Goal: Obtain resource: Download file/media

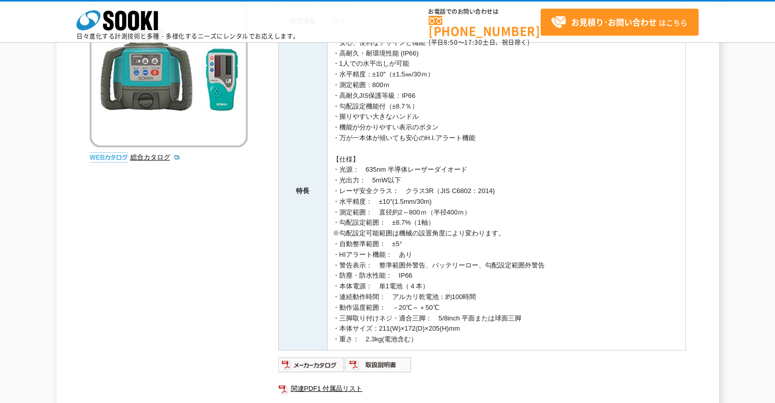
scroll to position [306, 0]
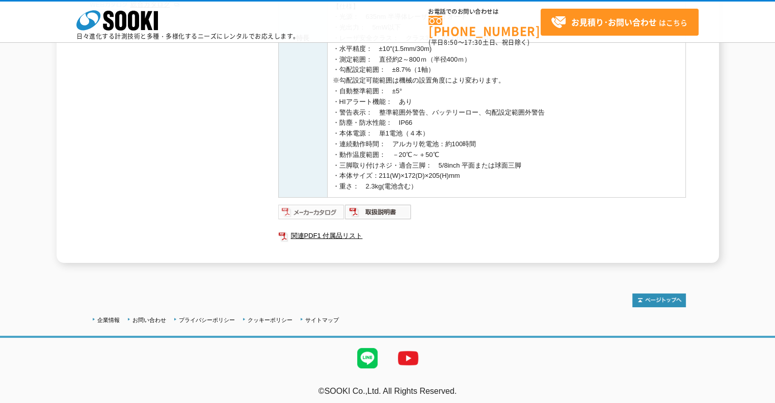
click at [314, 210] on img at bounding box center [311, 212] width 67 height 16
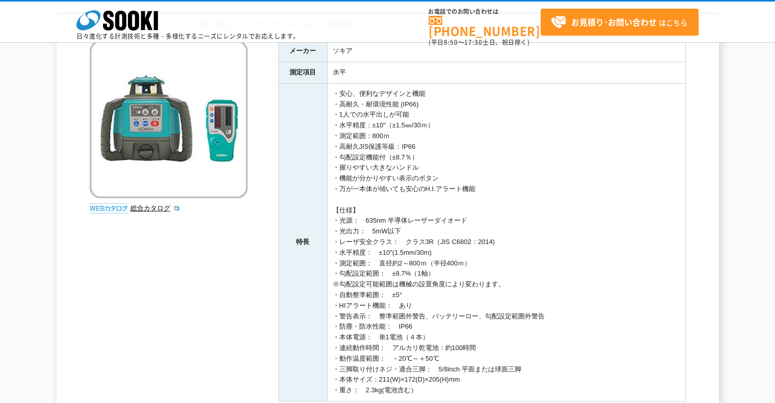
scroll to position [255, 0]
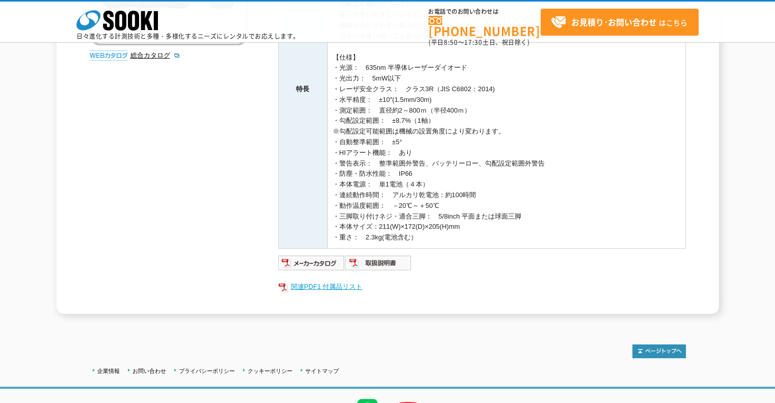
click at [336, 285] on link "関連PDF1 付属品リスト" at bounding box center [482, 286] width 408 height 13
click at [373, 258] on img at bounding box center [378, 263] width 67 height 16
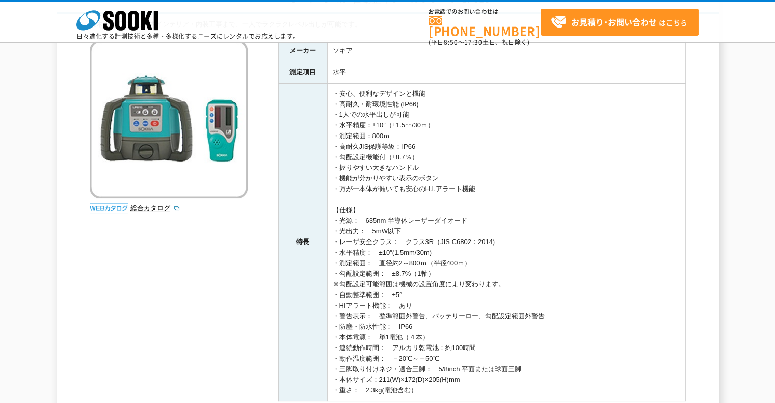
scroll to position [0, 0]
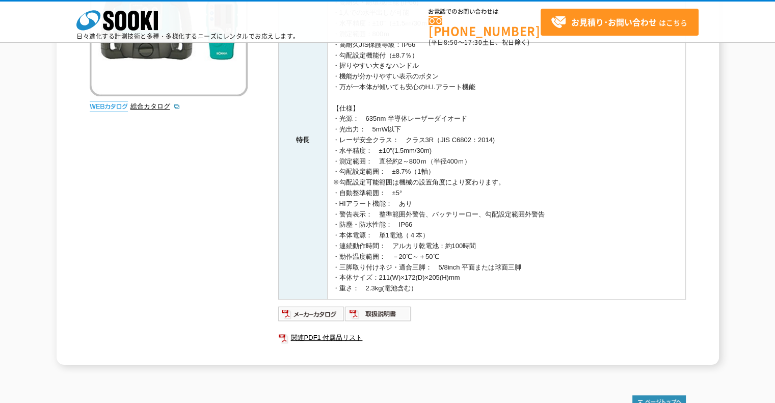
scroll to position [306, 0]
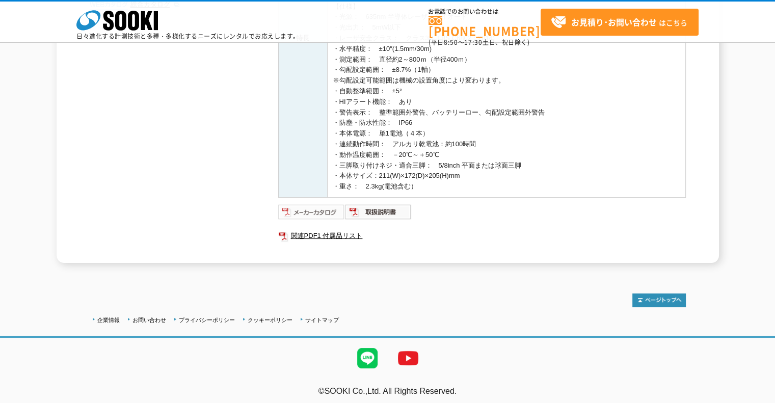
click at [316, 213] on img at bounding box center [311, 212] width 67 height 16
click at [353, 230] on link "関連PDF1 付属品リスト" at bounding box center [482, 235] width 408 height 13
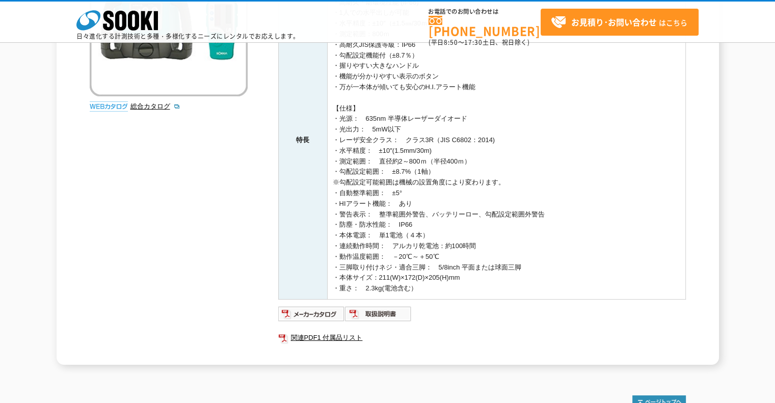
scroll to position [0, 0]
